Goal: Transaction & Acquisition: Purchase product/service

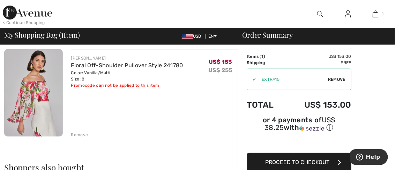
scroll to position [52, 0]
click at [298, 159] on span "Proceed to Checkout" at bounding box center [297, 162] width 64 height 7
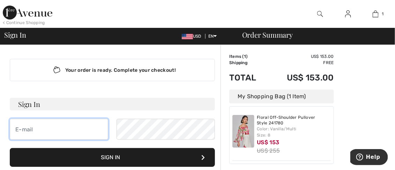
click at [33, 130] on input "email" at bounding box center [59, 129] width 98 height 21
type input "[EMAIL_ADDRESS][DOMAIN_NAME]"
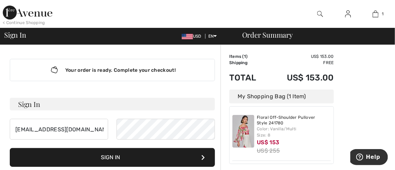
click at [128, 157] on button "Sign In" at bounding box center [112, 157] width 205 height 19
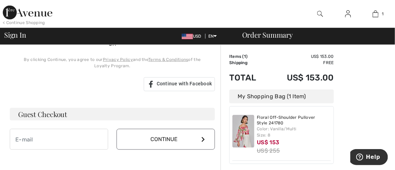
scroll to position [183, 0]
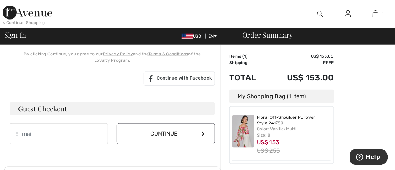
click at [52, 106] on h3 "Guest Checkout" at bounding box center [112, 109] width 205 height 13
click at [34, 129] on input "email" at bounding box center [59, 134] width 98 height 21
type input "[EMAIL_ADDRESS][DOMAIN_NAME]"
click at [203, 131] on icon at bounding box center [202, 134] width 3 height 6
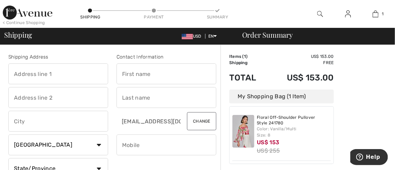
click at [131, 71] on input "text" at bounding box center [167, 74] width 100 height 21
type input "robin"
type input "5682 Oakmont Ct"
type input "Discovery Bay"
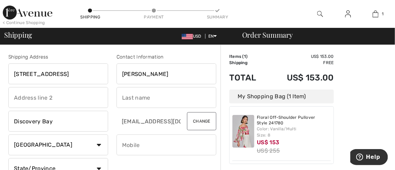
select select "US"
select select "CA"
type input "94505"
type input "popst"
type input "9252343568"
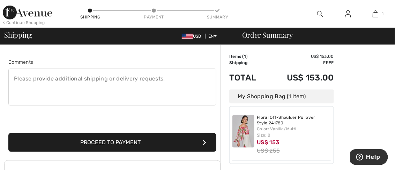
scroll to position [182, 0]
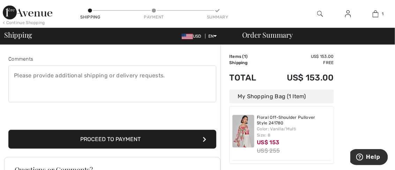
click at [108, 137] on button "Proceed to Payment" at bounding box center [112, 139] width 208 height 19
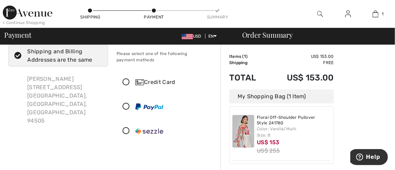
scroll to position [23, 0]
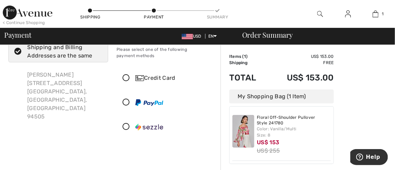
click at [127, 76] on icon at bounding box center [126, 78] width 19 height 7
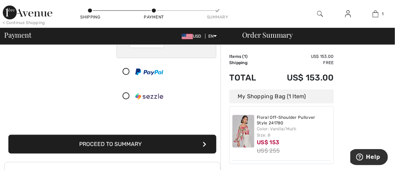
scroll to position [143, 0]
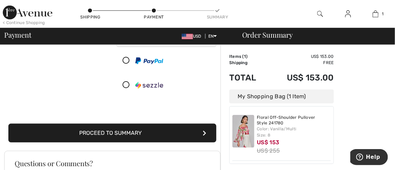
click at [171, 130] on button "Proceed to Summary" at bounding box center [112, 133] width 208 height 19
click at [109, 130] on button "Proceed to Summary" at bounding box center [112, 133] width 208 height 19
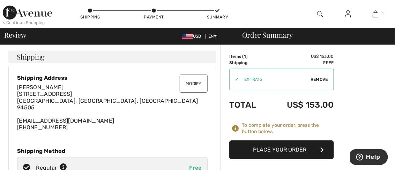
click at [317, 78] on span "Remove" at bounding box center [319, 79] width 17 height 6
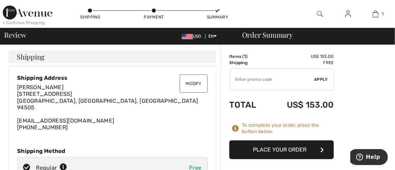
click at [241, 76] on input "TEXT" at bounding box center [272, 79] width 85 height 21
type input "EXTRA15"
click at [322, 78] on span "Apply" at bounding box center [322, 79] width 14 height 6
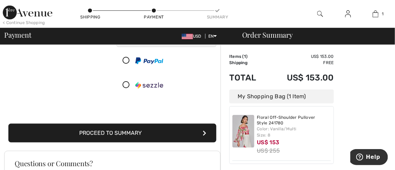
click at [197, 79] on div at bounding box center [164, 85] width 94 height 21
